Goal: Task Accomplishment & Management: Manage account settings

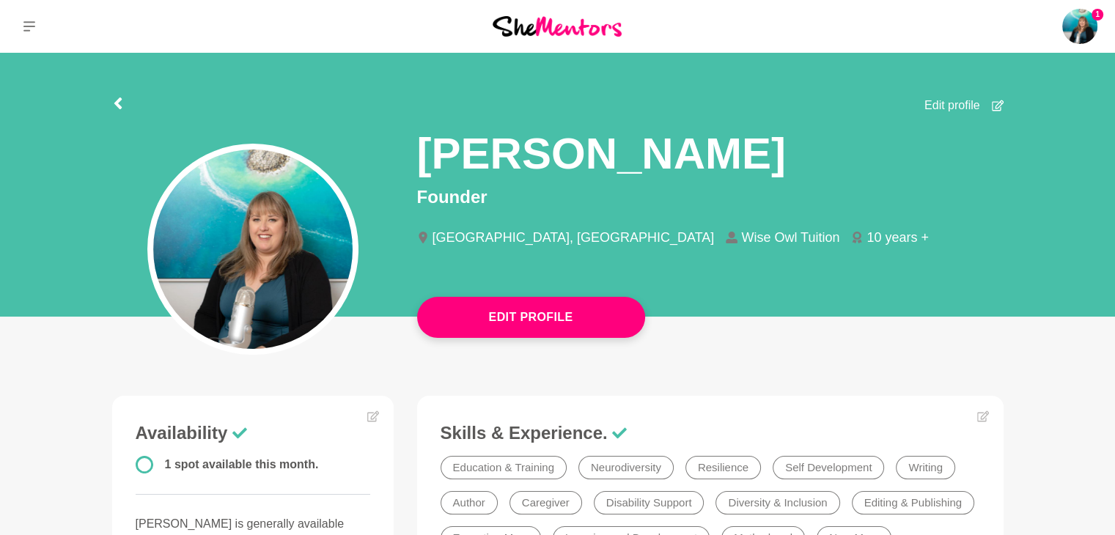
click at [640, 270] on div "[GEOGRAPHIC_DATA], [GEOGRAPHIC_DATA] Wise Owl Tuition 10 years +" at bounding box center [710, 244] width 586 height 51
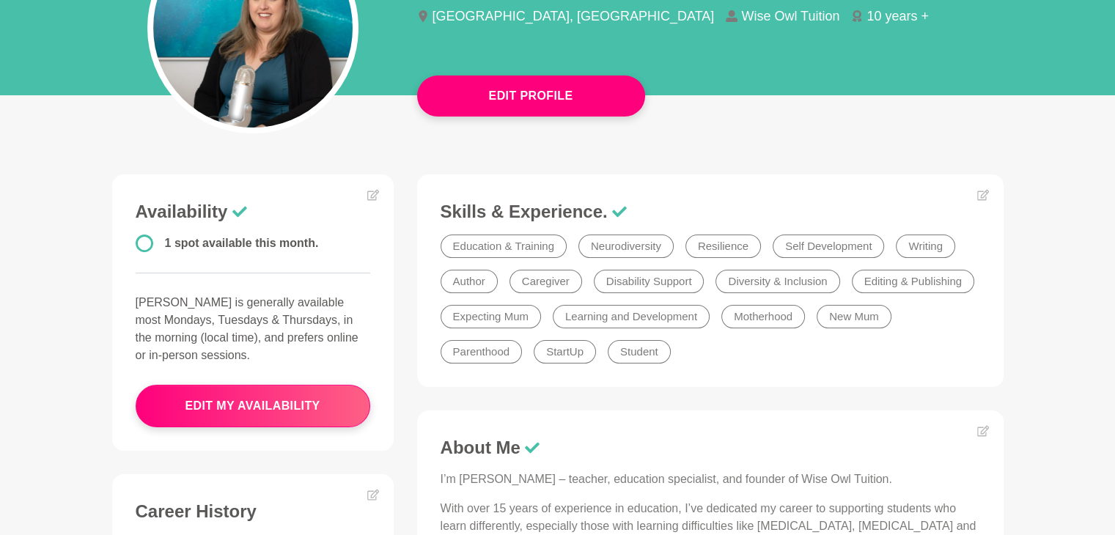
scroll to position [232, 0]
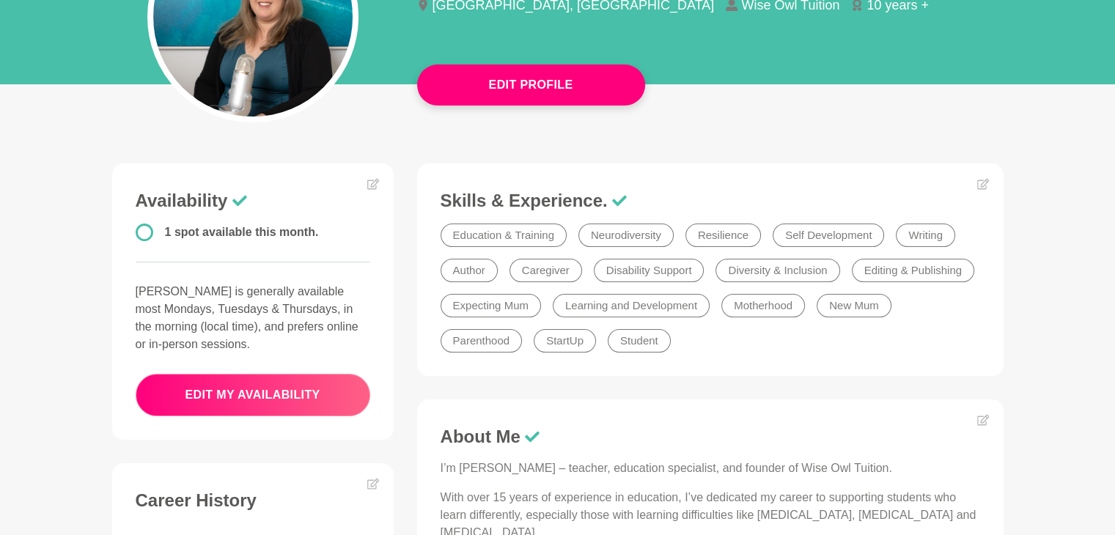
click at [285, 394] on button "edit my availability" at bounding box center [253, 395] width 235 height 43
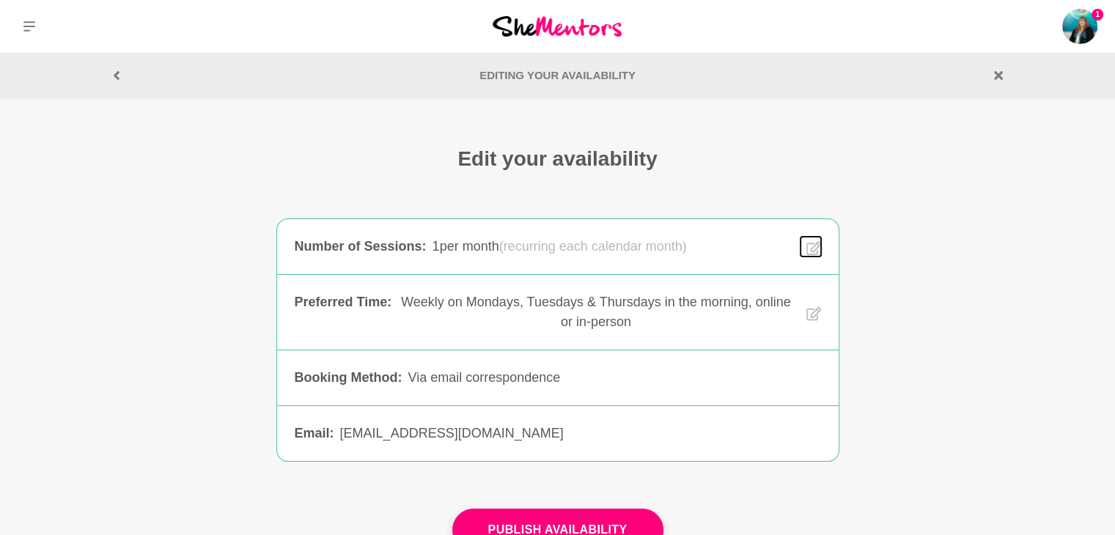
click at [814, 246] on icon at bounding box center [813, 248] width 15 height 17
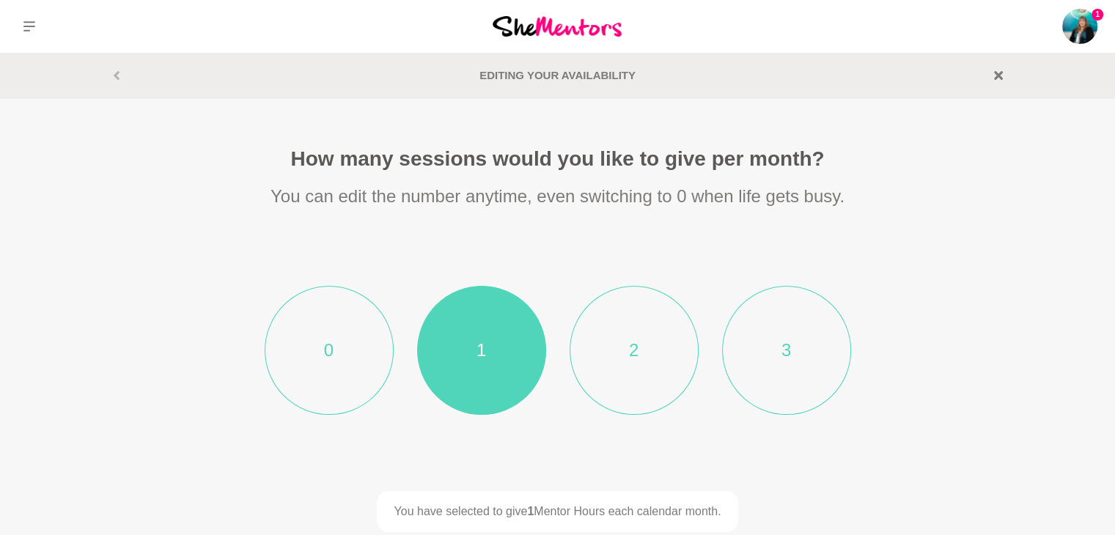
click at [645, 357] on li "2" at bounding box center [634, 350] width 129 height 129
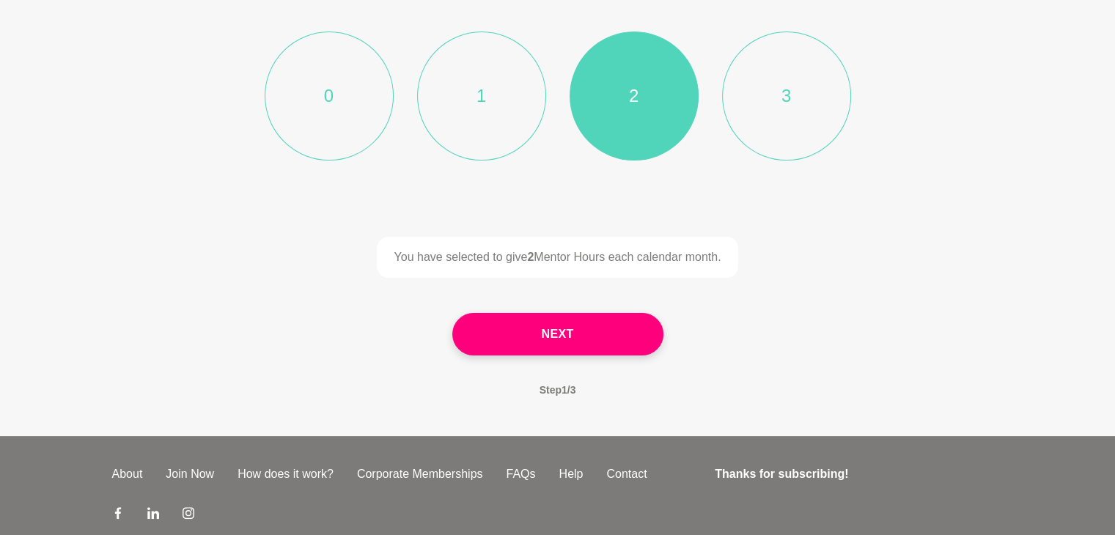
scroll to position [285, 0]
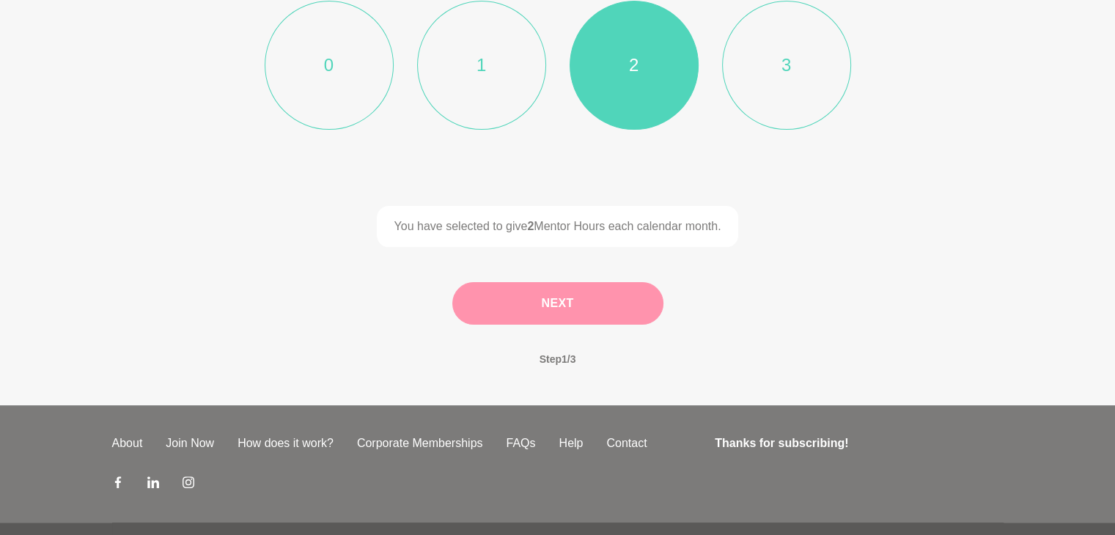
click at [640, 299] on button "Next" at bounding box center [557, 303] width 211 height 43
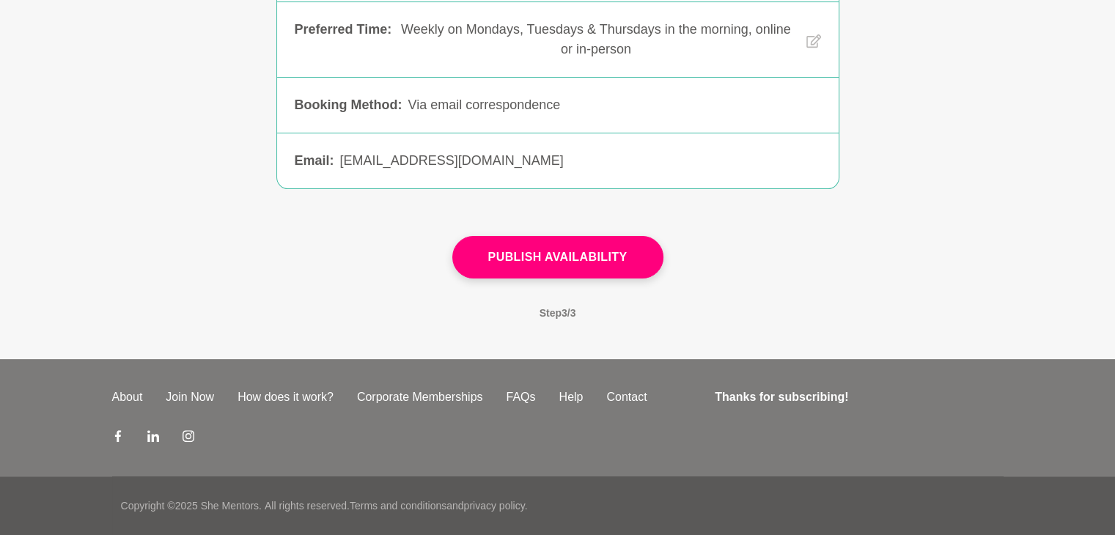
scroll to position [271, 0]
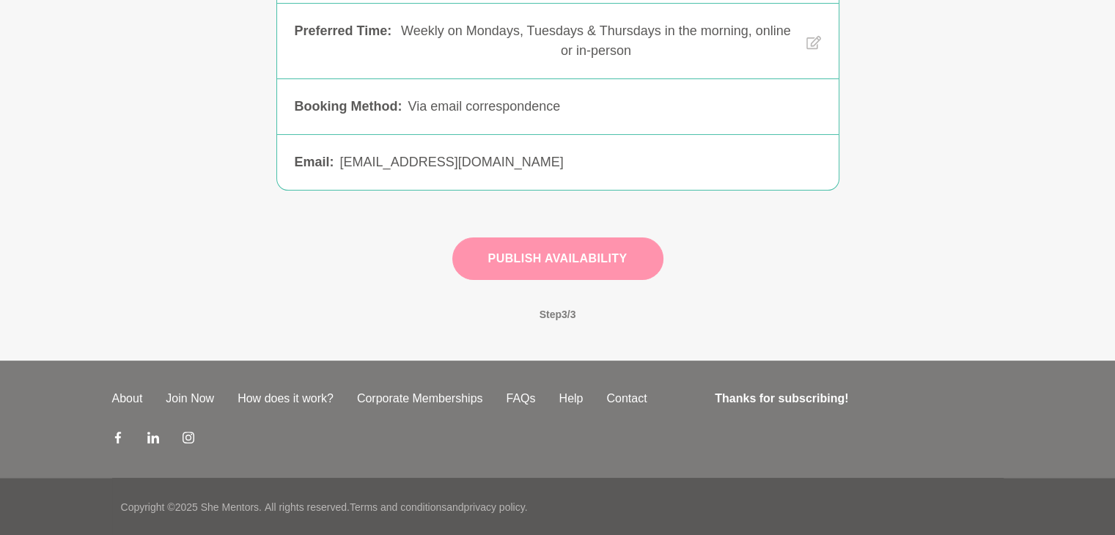
click at [600, 262] on button "Publish Availability" at bounding box center [557, 258] width 211 height 43
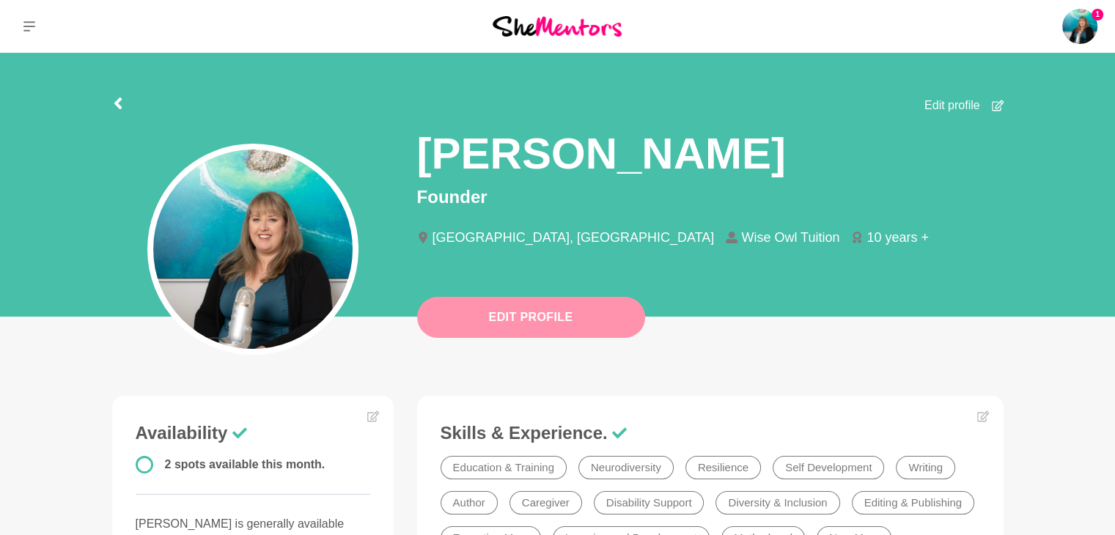
click at [566, 314] on button "Edit Profile" at bounding box center [531, 317] width 228 height 41
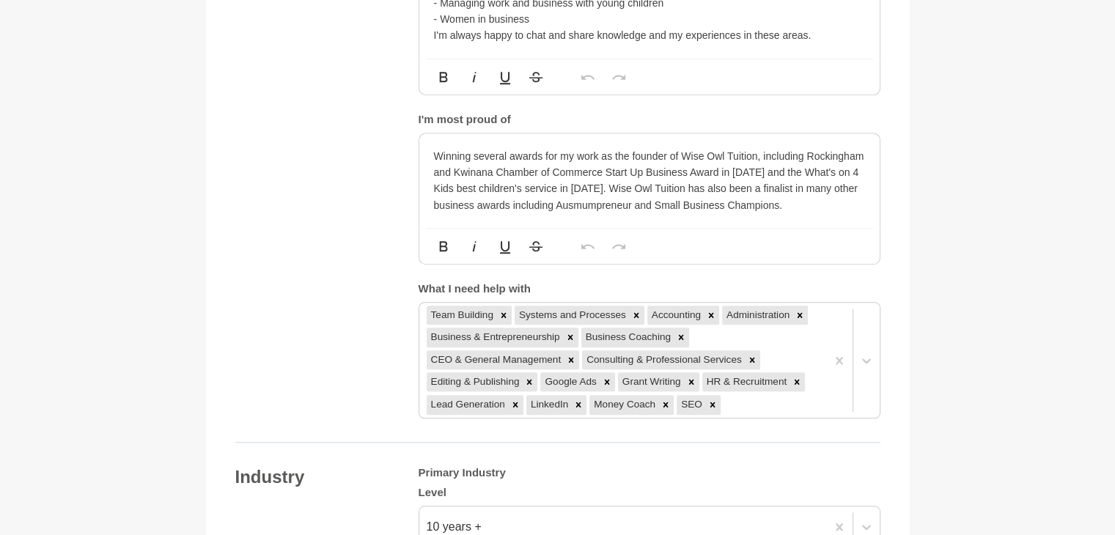
scroll to position [1240, 0]
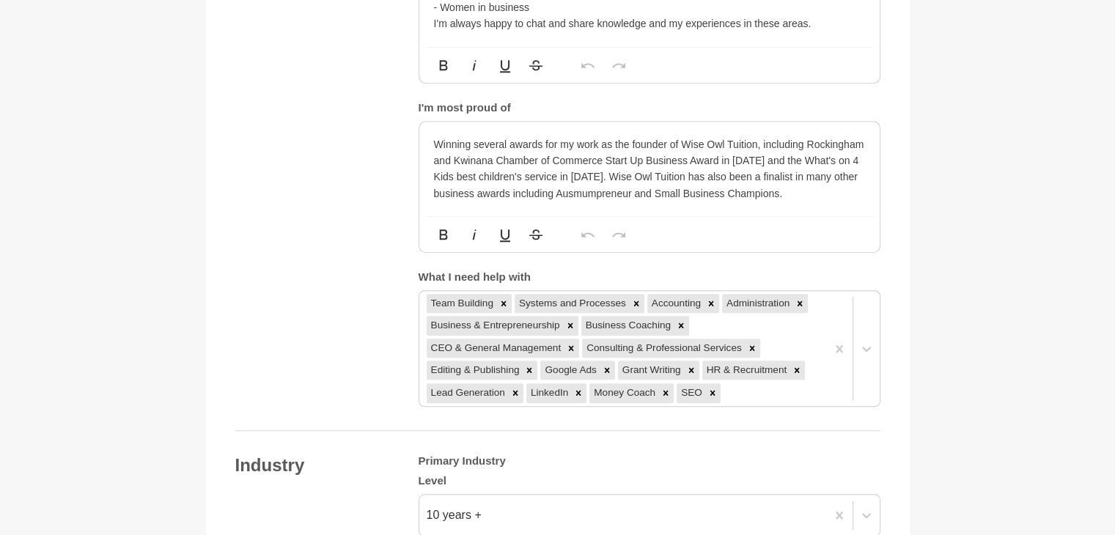
click at [809, 202] on div "Winning several awards for my work as the founder of Wise Owl Tuition, includin…" at bounding box center [649, 169] width 460 height 95
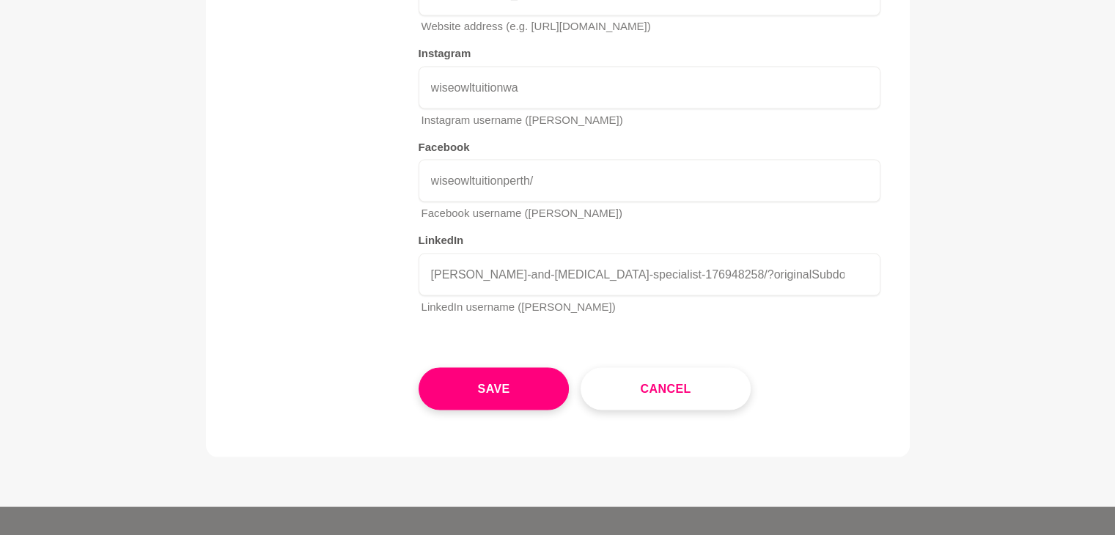
scroll to position [2736, 0]
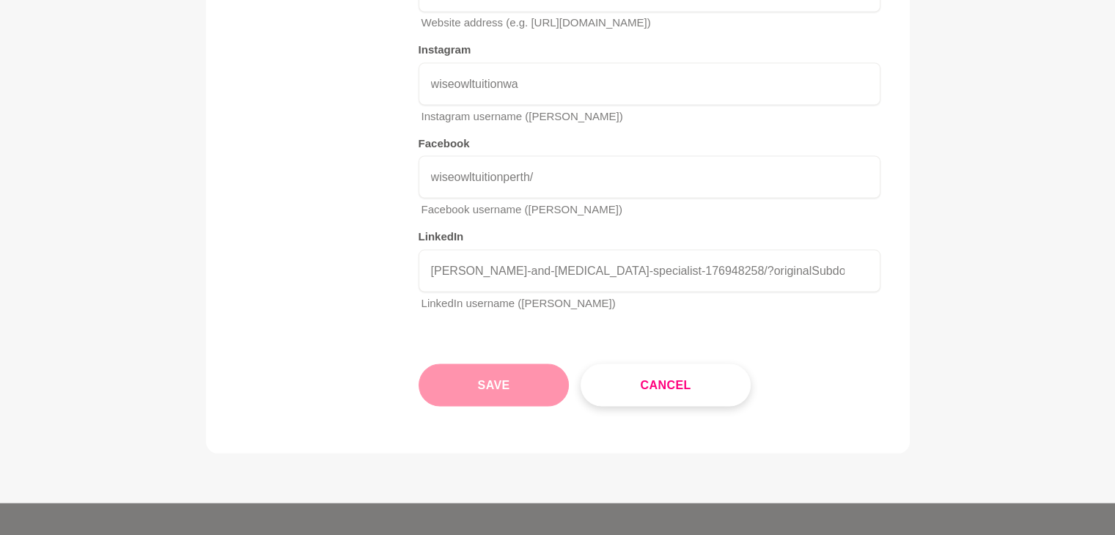
click at [525, 364] on button "Save" at bounding box center [494, 385] width 151 height 43
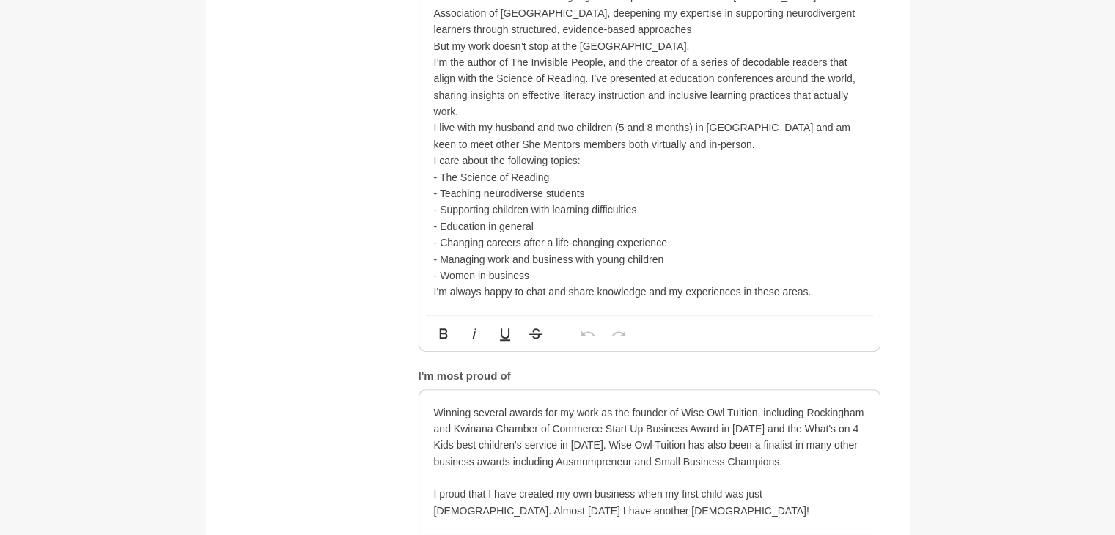
scroll to position [0, 0]
